Goal: Task Accomplishment & Management: Manage account settings

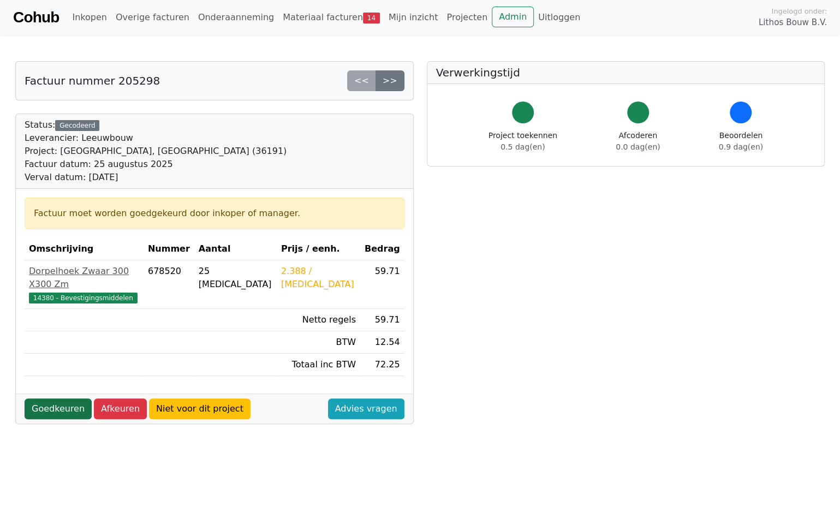
click at [66, 399] on link "Goedkeuren" at bounding box center [58, 409] width 67 height 21
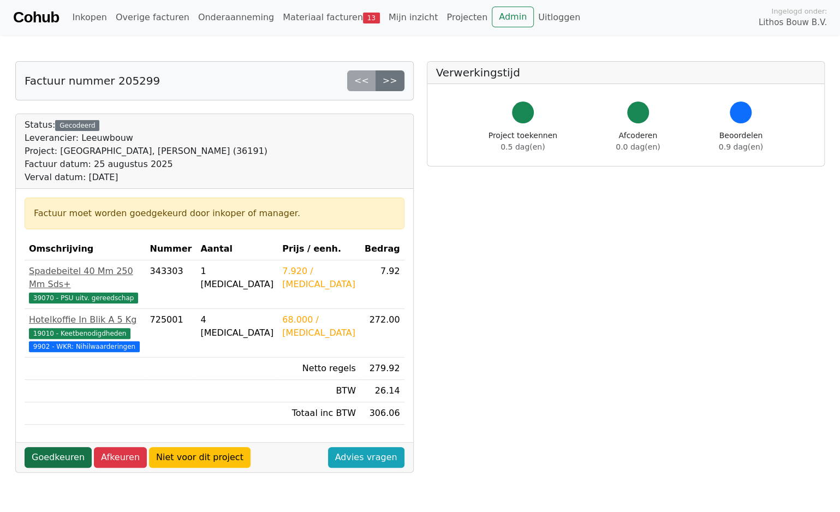
click at [50, 453] on link "Goedkeuren" at bounding box center [58, 457] width 67 height 21
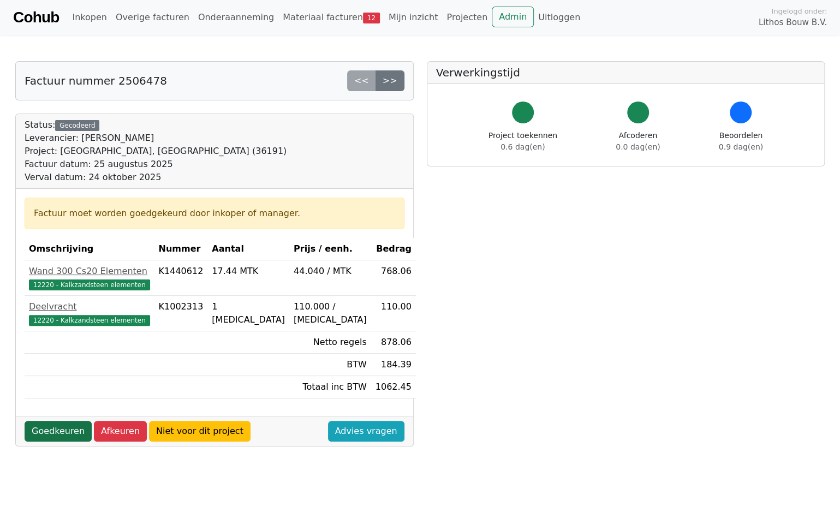
click at [62, 430] on link "Goedkeuren" at bounding box center [58, 431] width 67 height 21
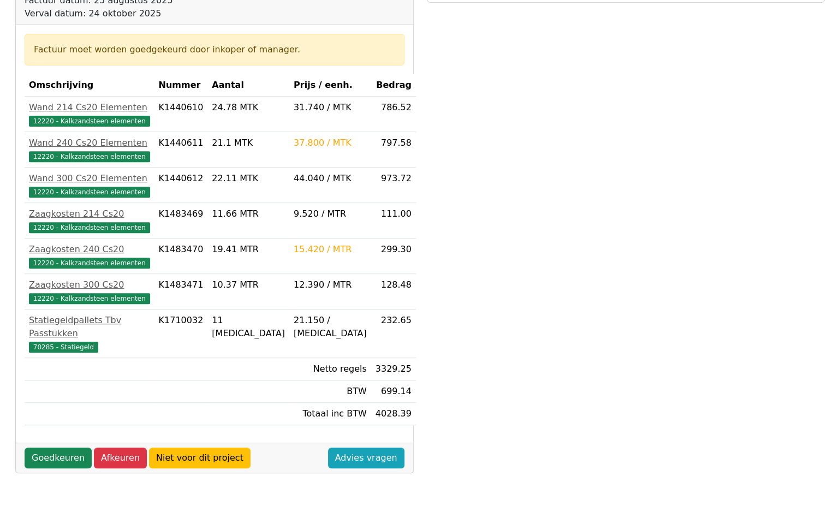
scroll to position [218, 0]
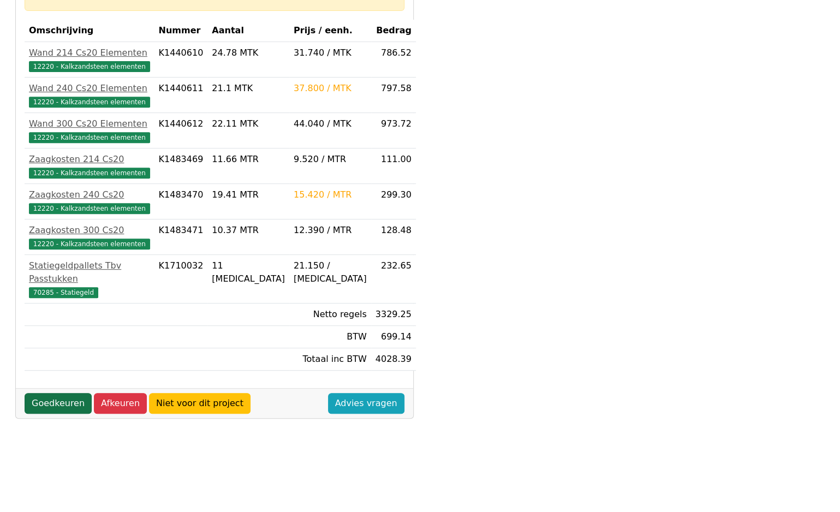
click at [56, 393] on link "Goedkeuren" at bounding box center [58, 403] width 67 height 21
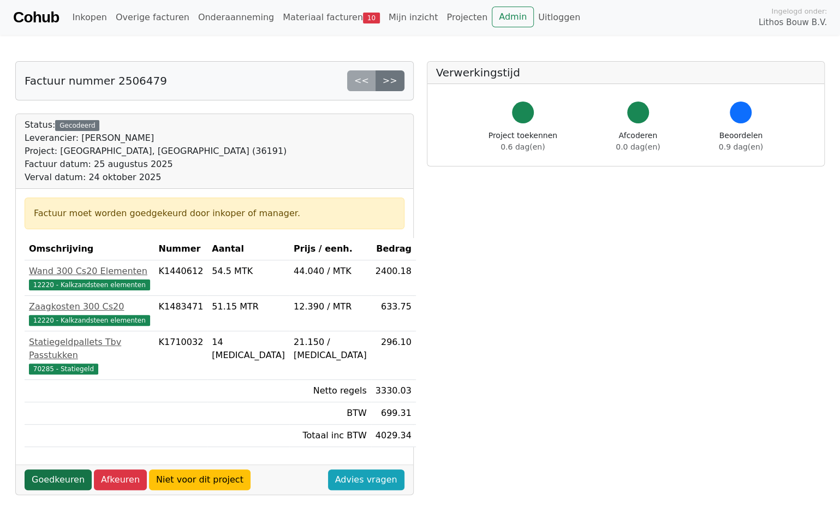
click at [59, 470] on link "Goedkeuren" at bounding box center [58, 480] width 67 height 21
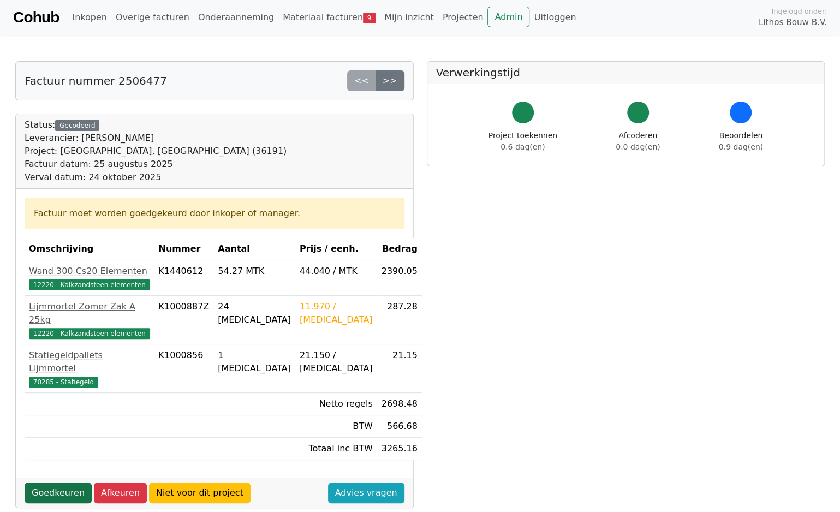
click at [52, 483] on link "Goedkeuren" at bounding box center [58, 493] width 67 height 21
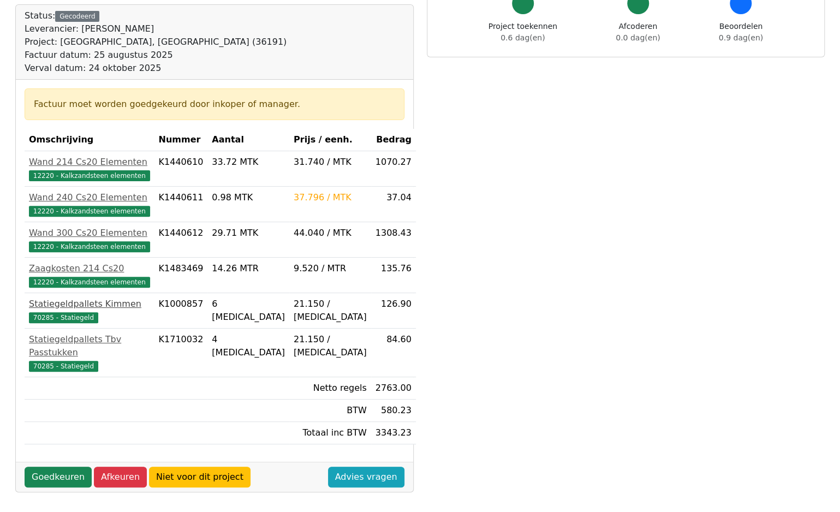
scroll to position [164, 0]
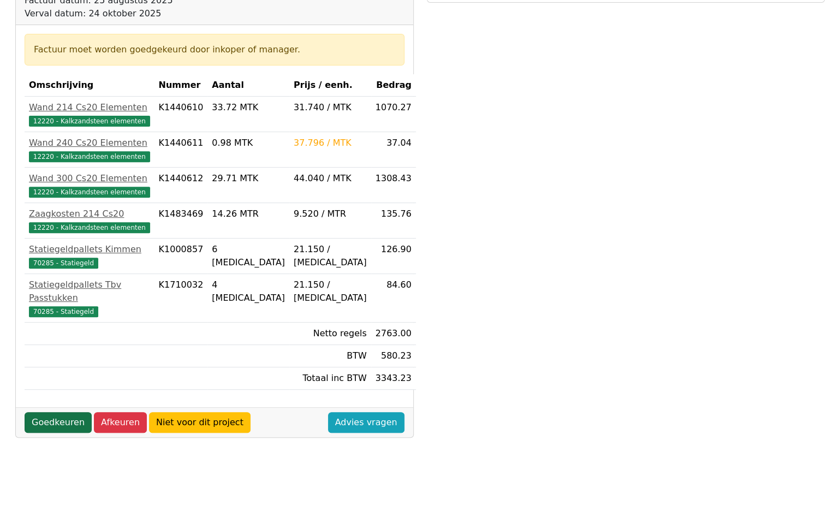
click at [69, 412] on link "Goedkeuren" at bounding box center [58, 422] width 67 height 21
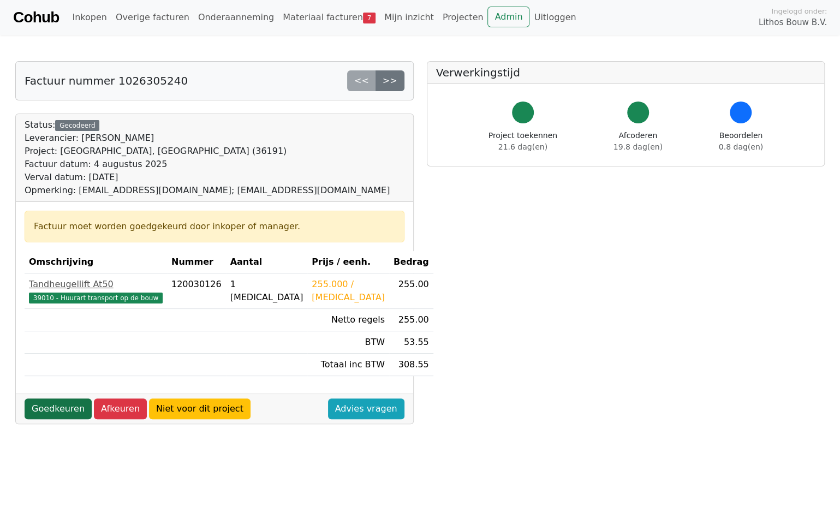
click at [61, 408] on link "Goedkeuren" at bounding box center [58, 409] width 67 height 21
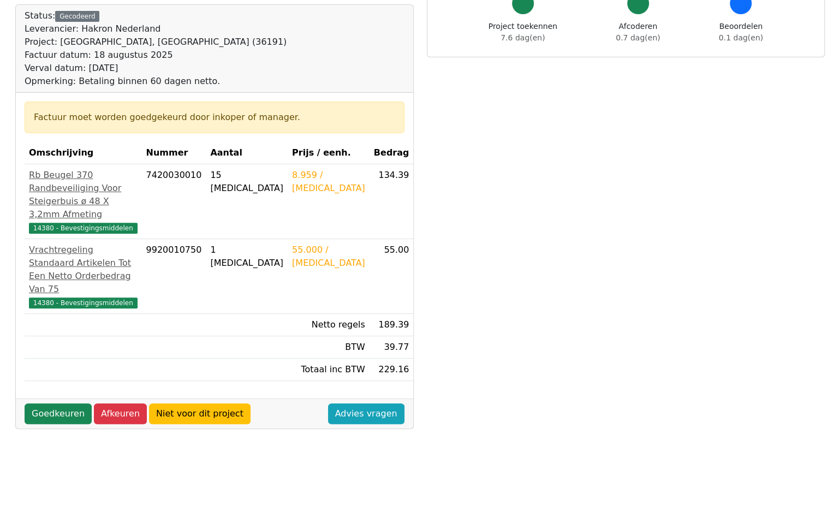
scroll to position [164, 0]
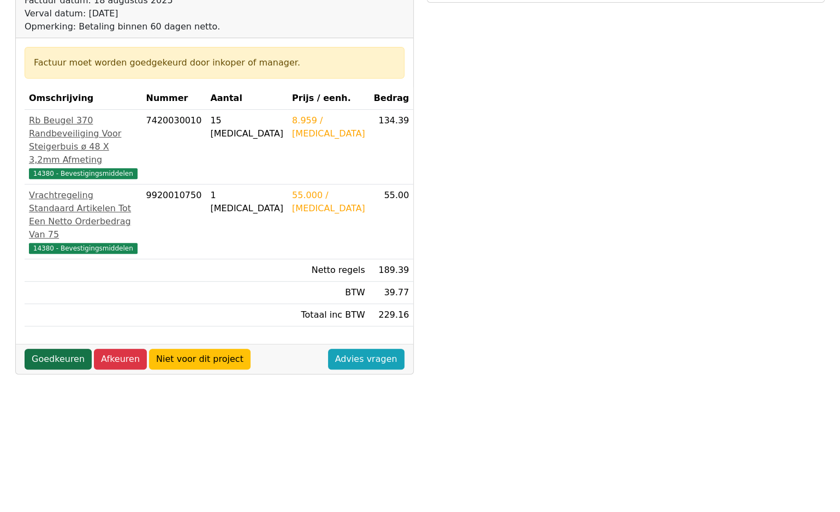
click at [72, 349] on link "Goedkeuren" at bounding box center [58, 359] width 67 height 21
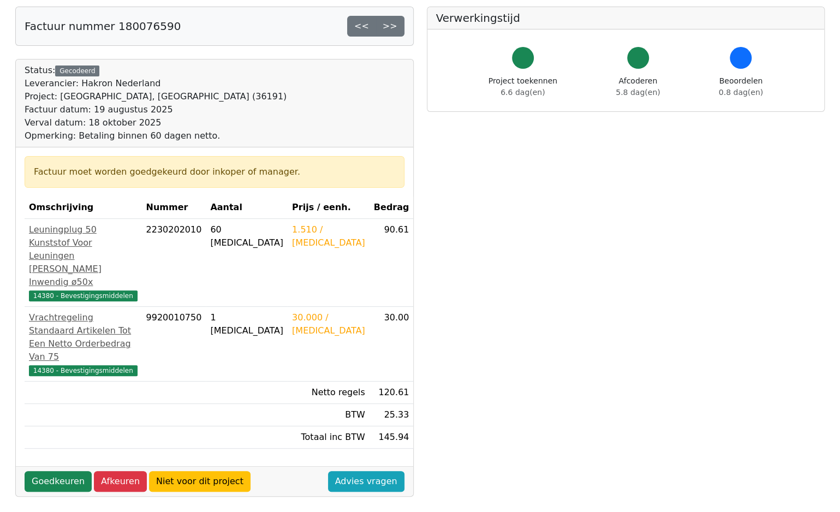
scroll to position [109, 0]
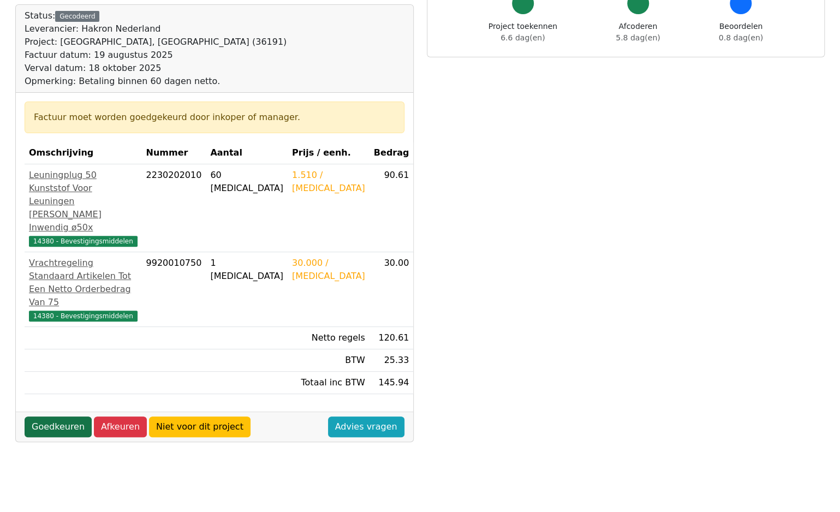
click at [61, 417] on link "Goedkeuren" at bounding box center [58, 427] width 67 height 21
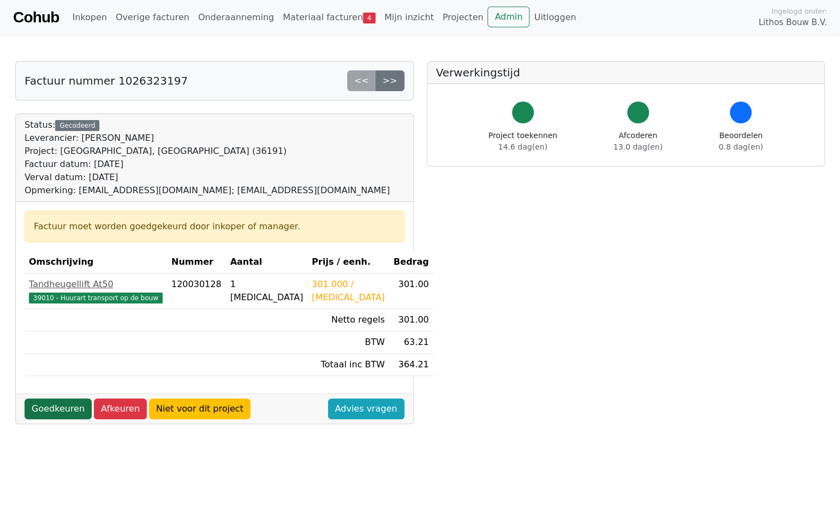
click at [61, 407] on link "Goedkeuren" at bounding box center [58, 409] width 67 height 21
click at [61, 406] on link "Goedkeuren" at bounding box center [58, 409] width 67 height 21
click at [58, 407] on link "Goedkeuren" at bounding box center [58, 409] width 67 height 21
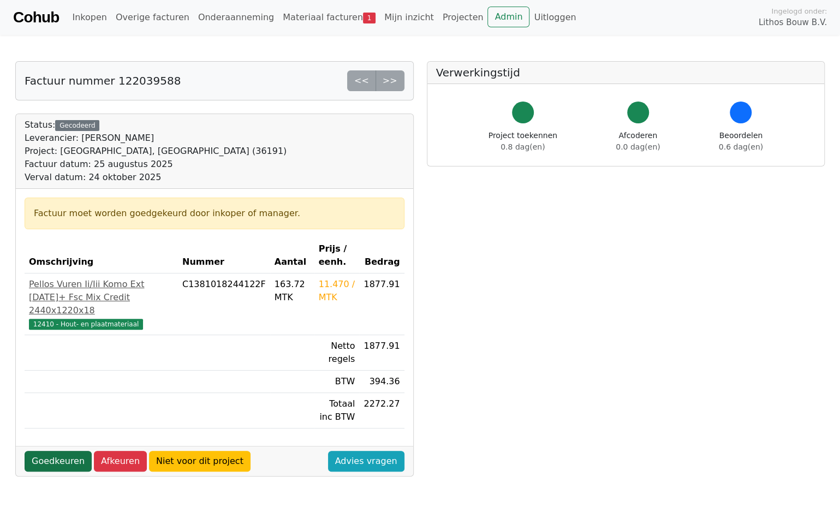
click at [56, 451] on link "Goedkeuren" at bounding box center [58, 461] width 67 height 21
